Goal: Task Accomplishment & Management: Use online tool/utility

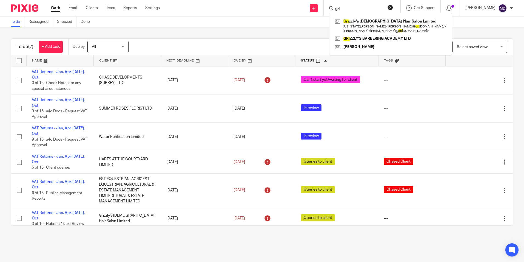
click at [388, 7] on button "reset" at bounding box center [390, 7] width 5 height 5
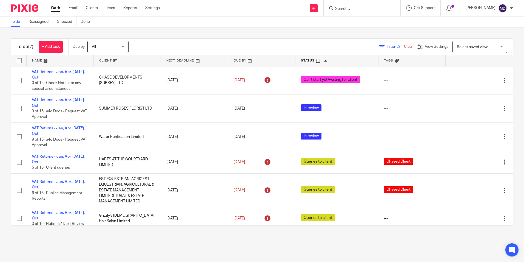
click at [341, 3] on div at bounding box center [362, 8] width 77 height 16
click at [342, 7] on input "Search" at bounding box center [359, 9] width 49 height 5
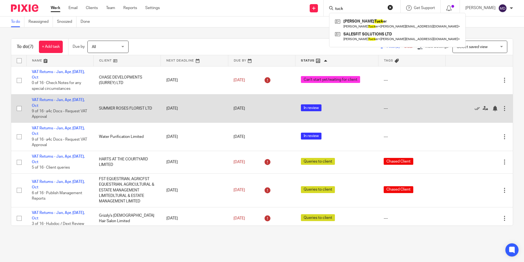
type input "tuck"
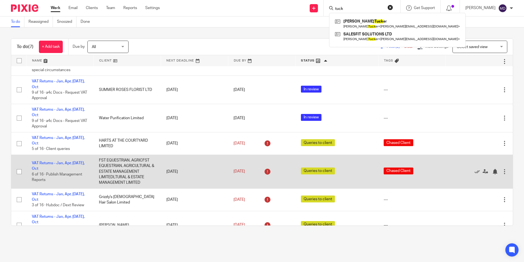
scroll to position [27, 0]
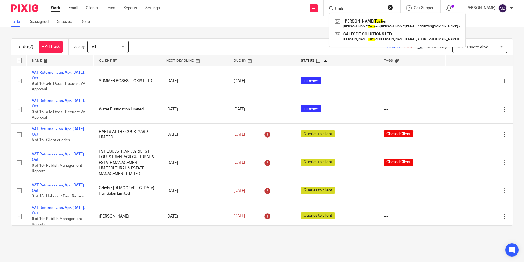
click at [250, 46] on div "Filter (2) Clear View Settings View Settings (2) Filters Clear Save Manage save…" at bounding box center [325, 47] width 375 height 12
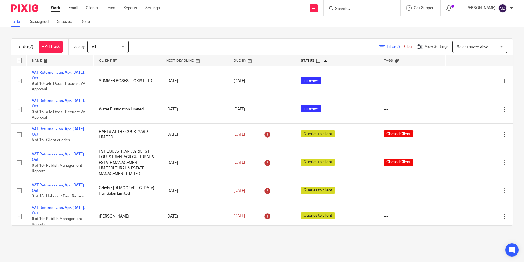
click at [368, 12] on div at bounding box center [362, 8] width 77 height 16
click at [349, 8] on input "Search" at bounding box center [359, 9] width 49 height 5
click at [188, 30] on div "To do (7) + Add task Due by All All [DATE] [DATE] This week Next week This mont…" at bounding box center [262, 131] width 524 height 209
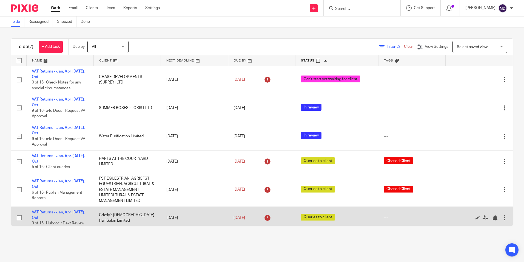
scroll to position [0, 0]
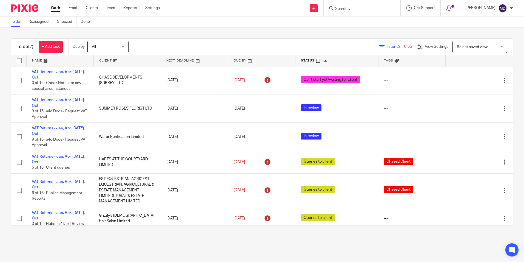
click at [190, 251] on main "To do Reassigned Snoozed Done To do (7) + Add task Due by All All [DATE] [DATE]…" at bounding box center [262, 131] width 524 height 262
